Goal: Task Accomplishment & Management: Use online tool/utility

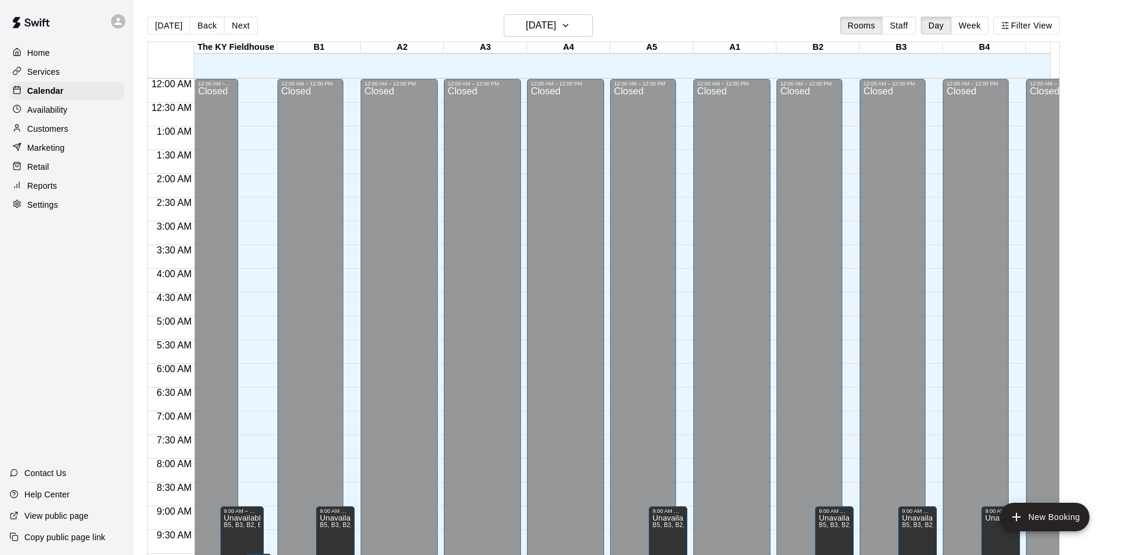
scroll to position [597, 0]
